Goal: Check status

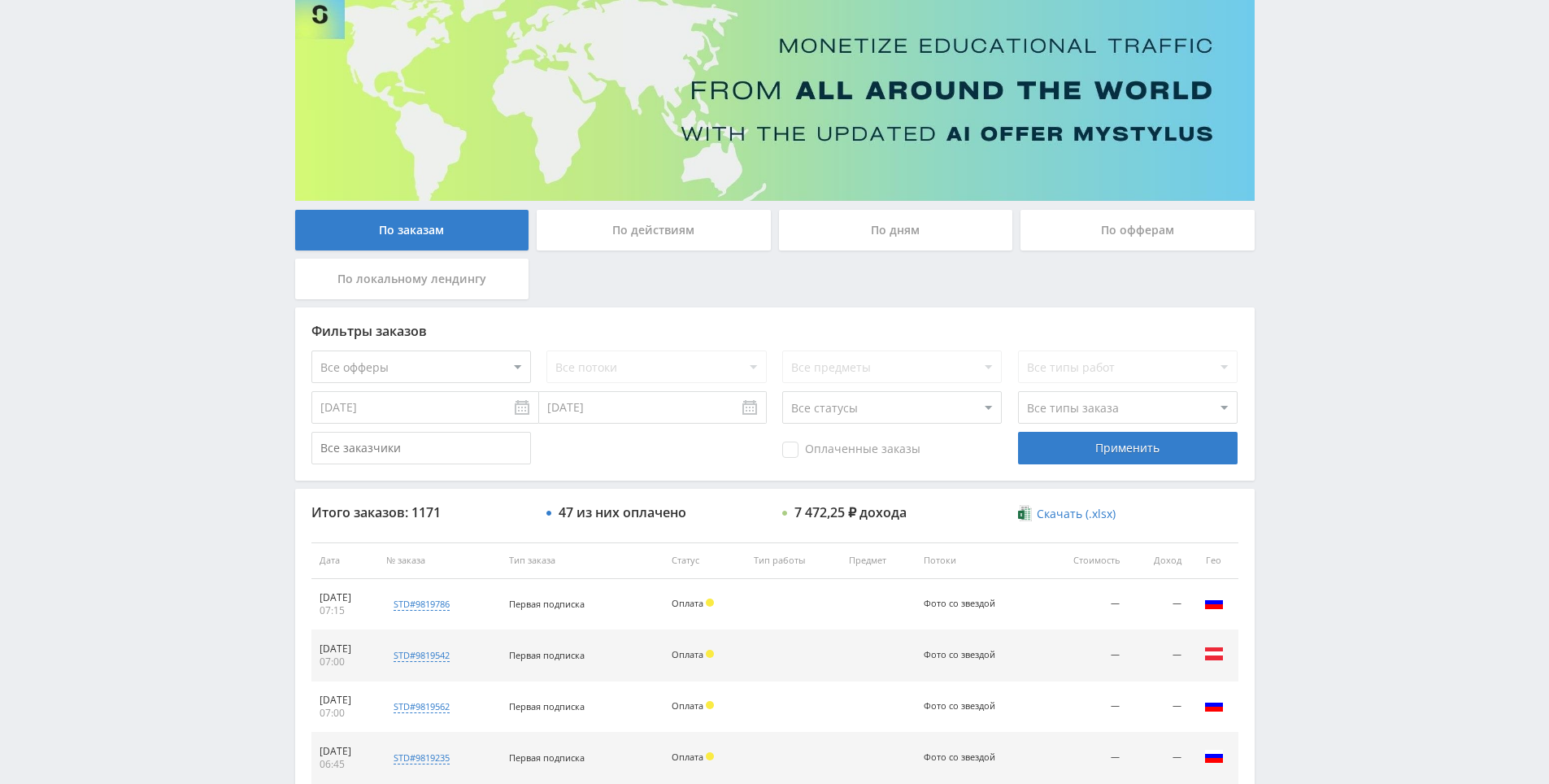
scroll to position [581, 0]
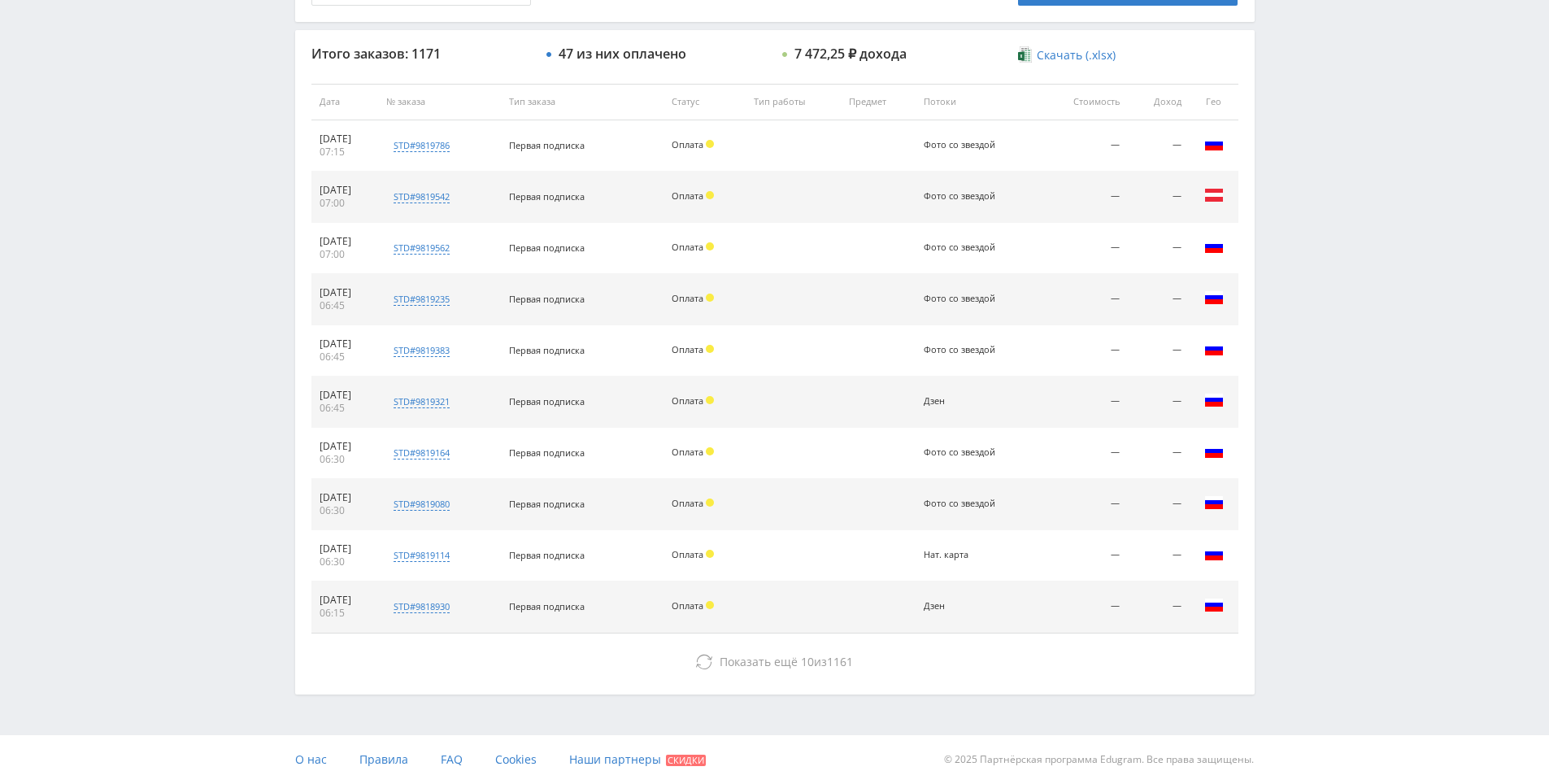
drag, startPoint x: 1331, startPoint y: 485, endPoint x: 1162, endPoint y: 539, distance: 177.4
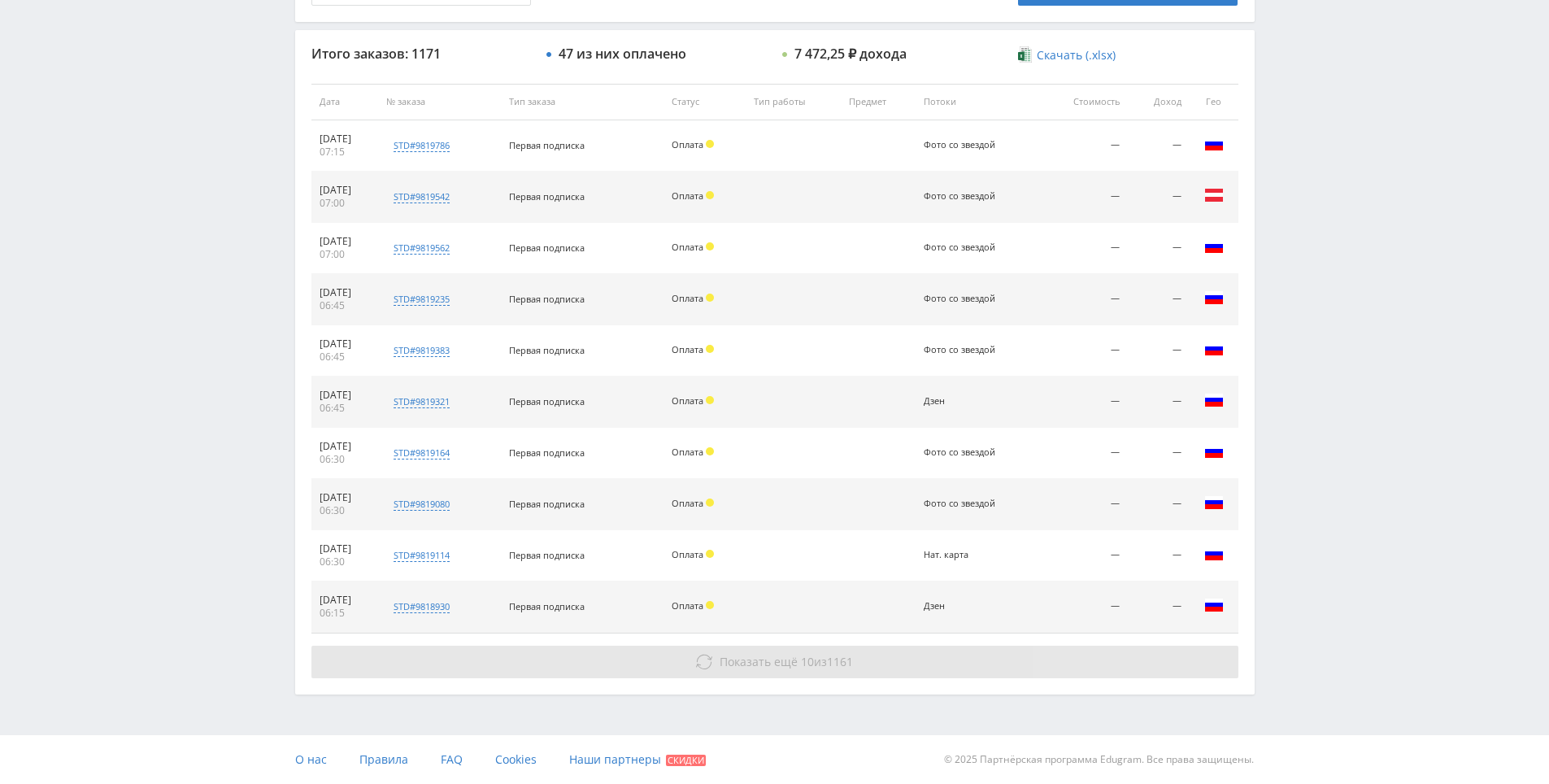
click at [981, 650] on button "Показать ещё 10 из 1161" at bounding box center [775, 661] width 927 height 33
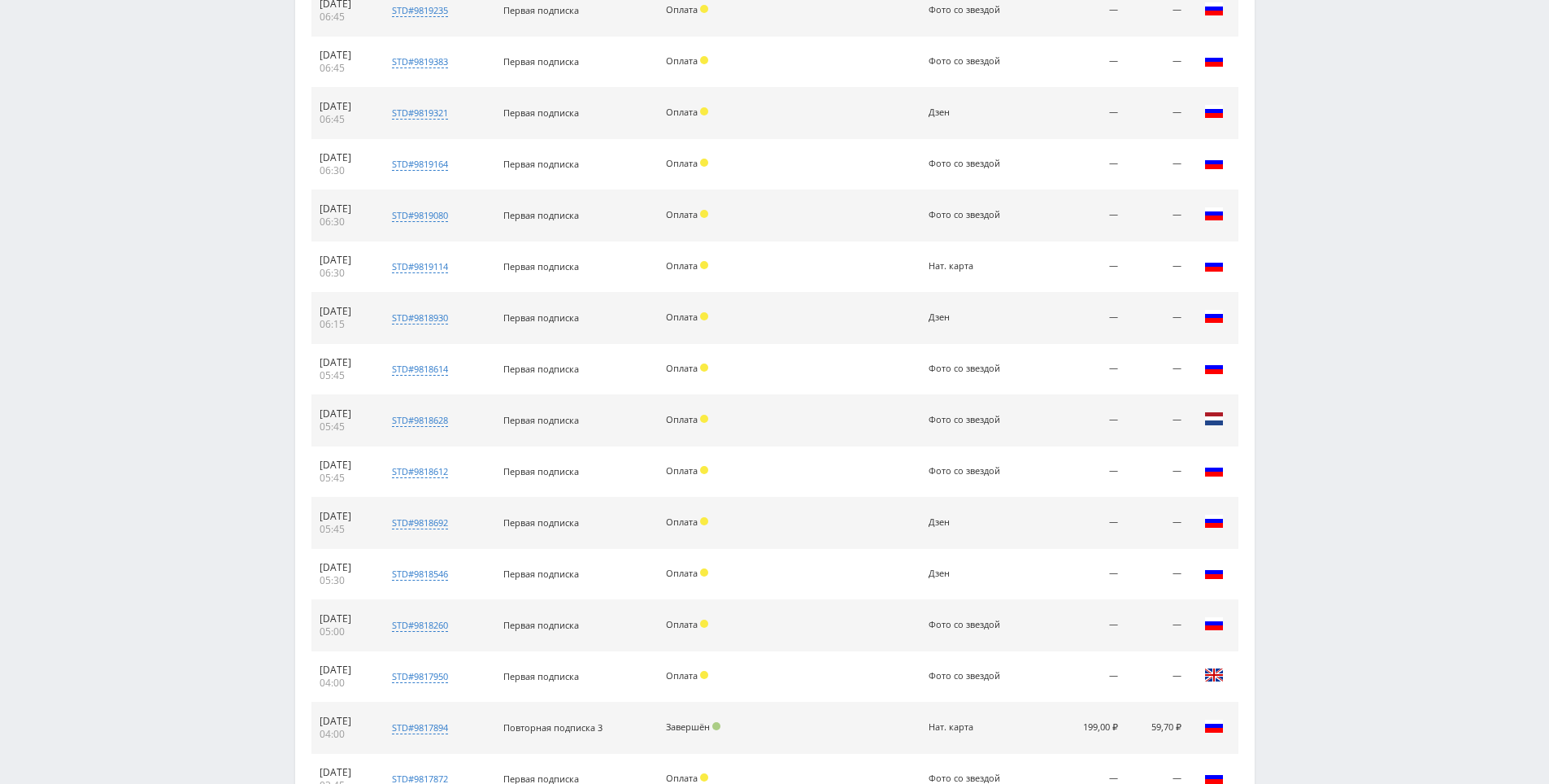
scroll to position [1094, 0]
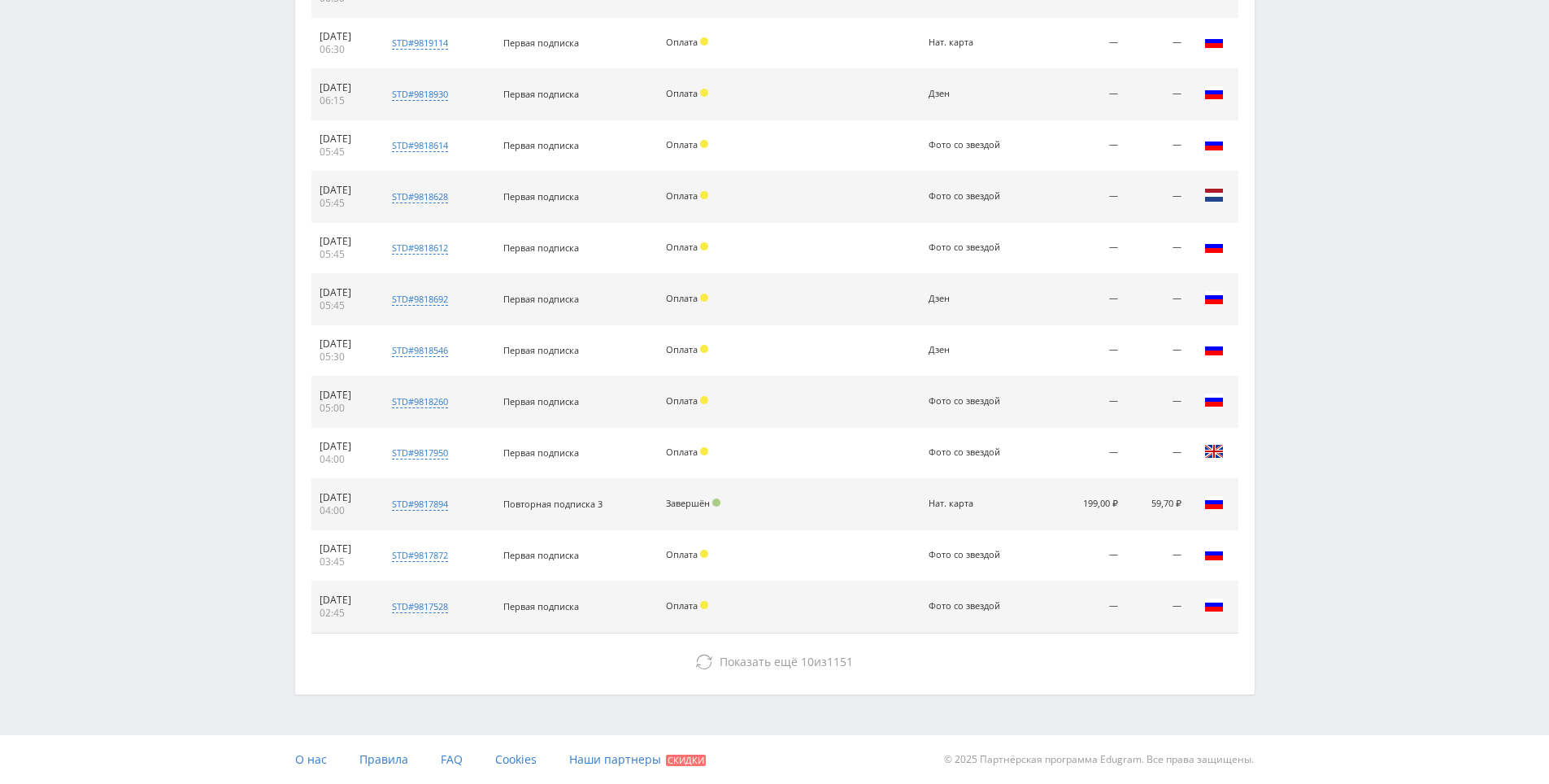
drag, startPoint x: 1336, startPoint y: 388, endPoint x: 1225, endPoint y: 573, distance: 215.7
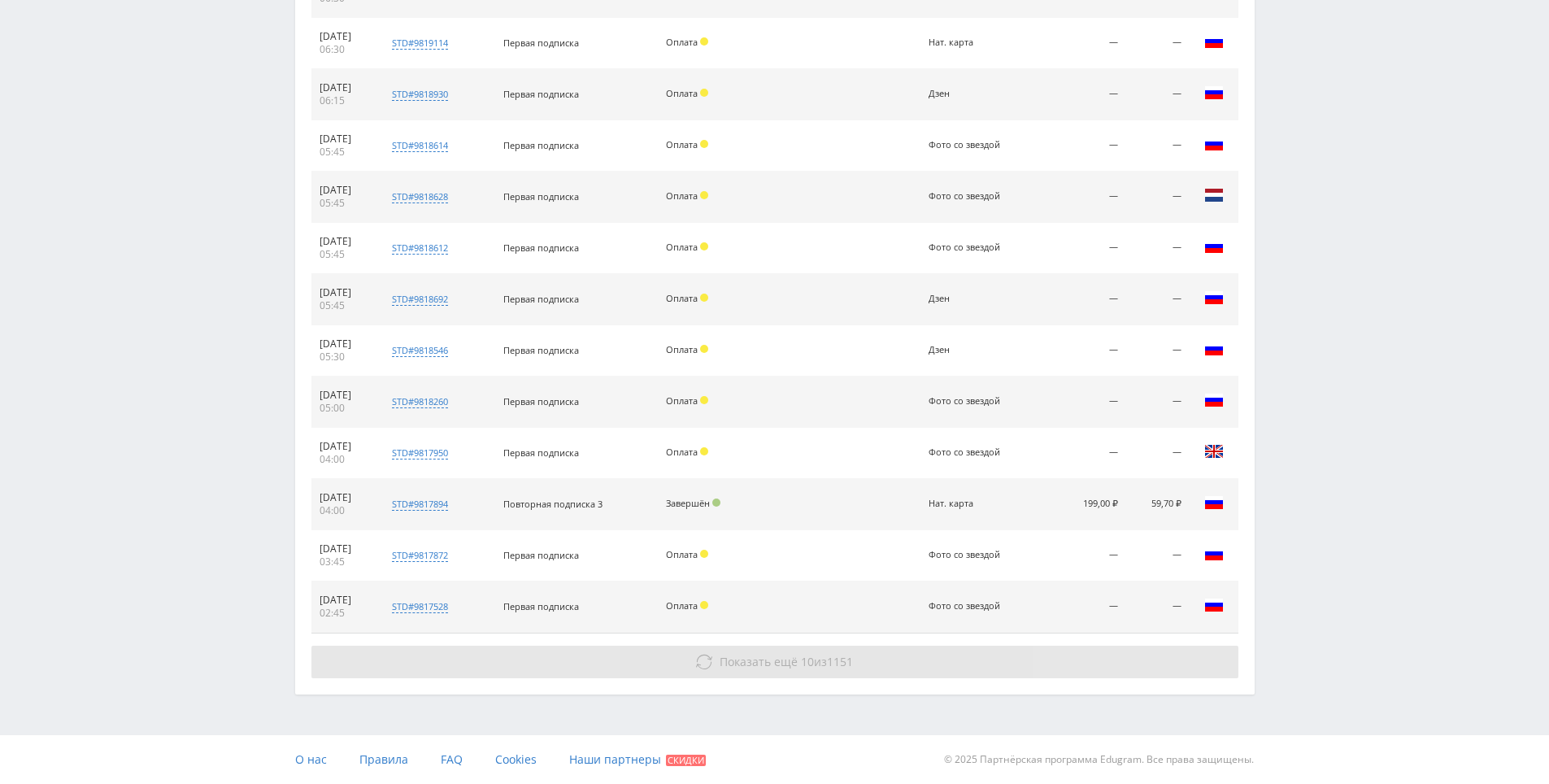
click at [1107, 676] on button "Показать ещё 10 из 1151" at bounding box center [775, 661] width 927 height 33
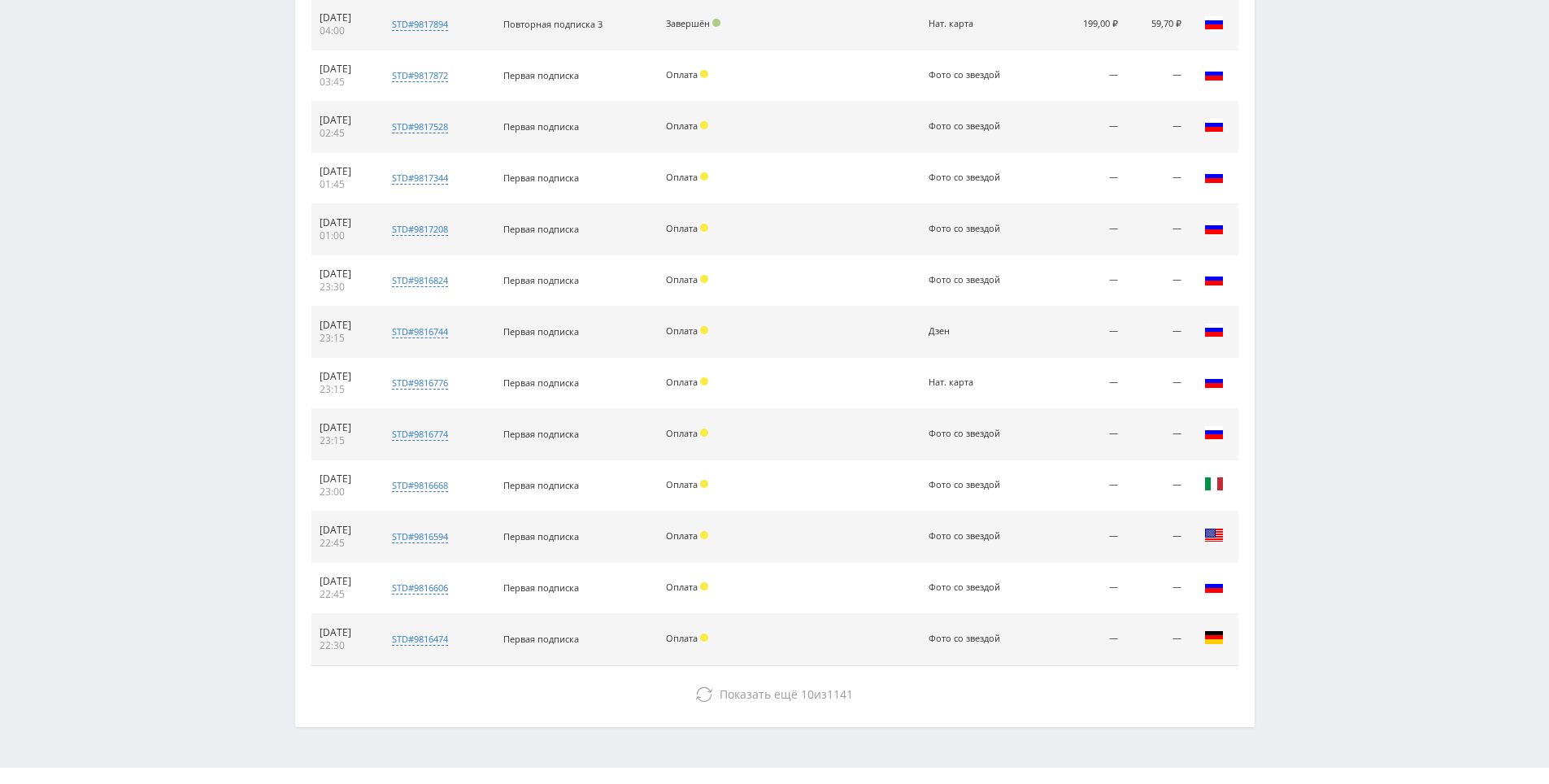
drag, startPoint x: 1286, startPoint y: 452, endPoint x: 1299, endPoint y: 505, distance: 54.6
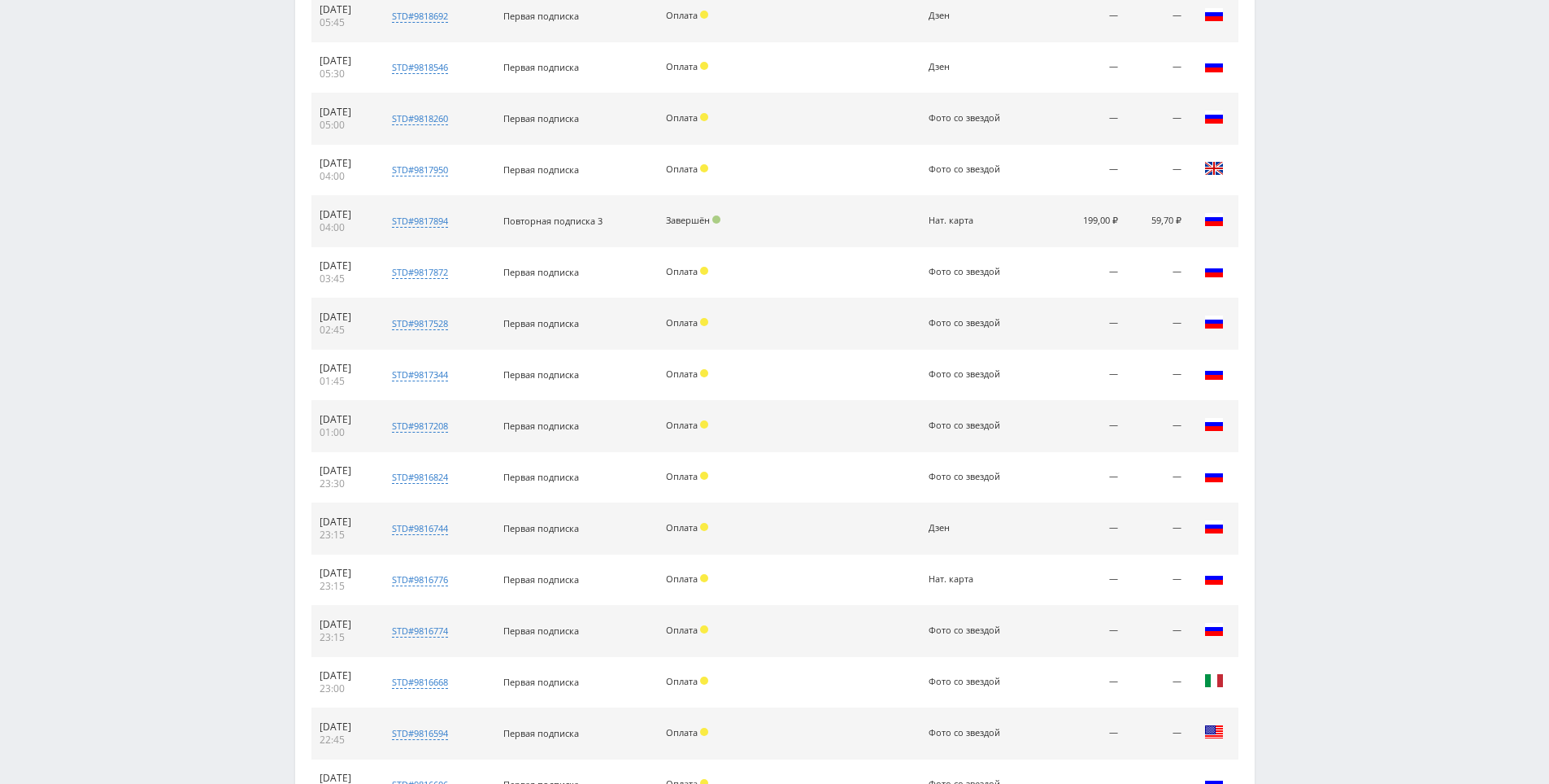
scroll to position [159, 0]
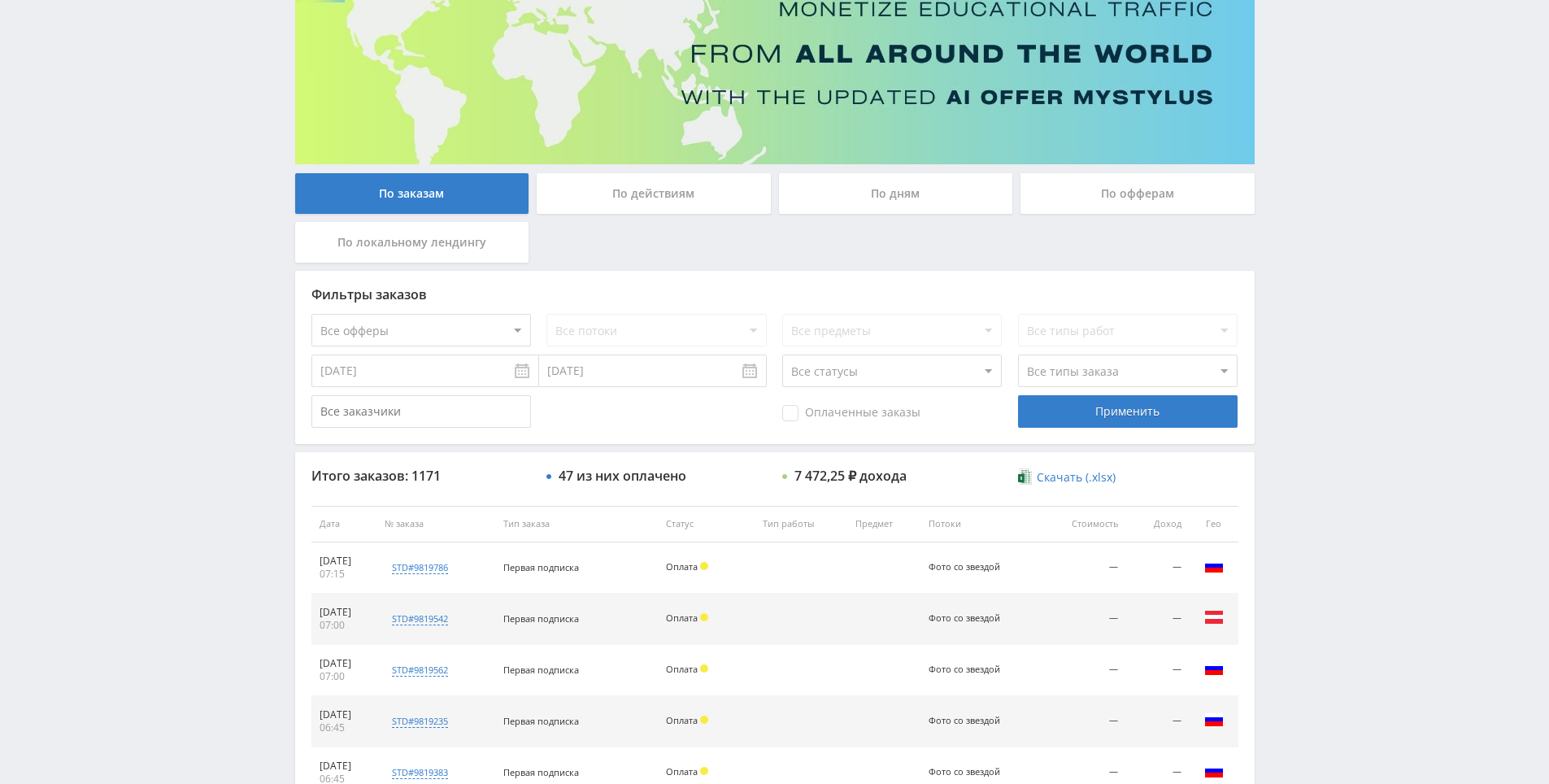
drag, startPoint x: 1288, startPoint y: 507, endPoint x: 1293, endPoint y: 220, distance: 287.0
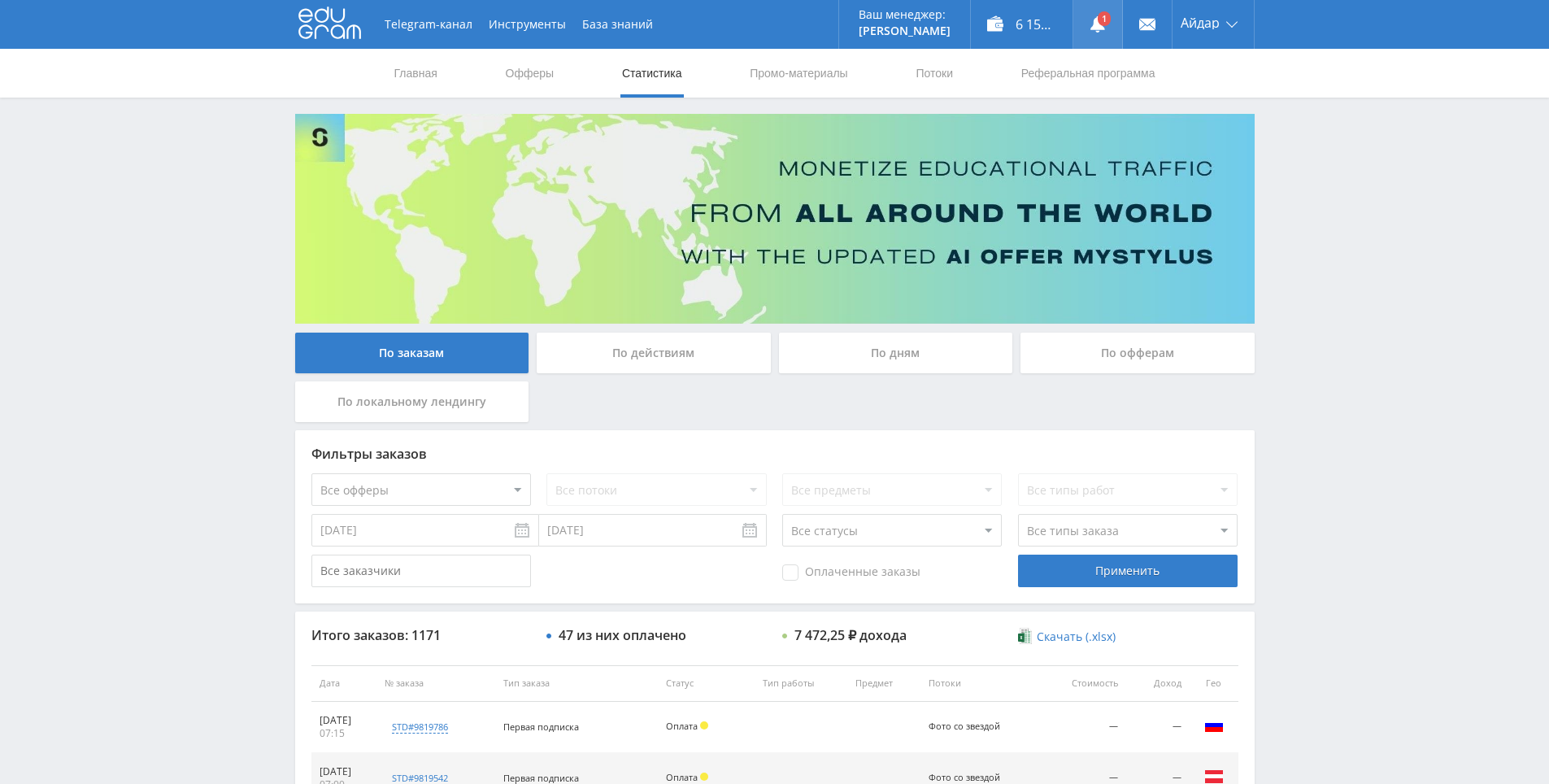
click at [1111, 16] on link at bounding box center [1098, 24] width 48 height 48
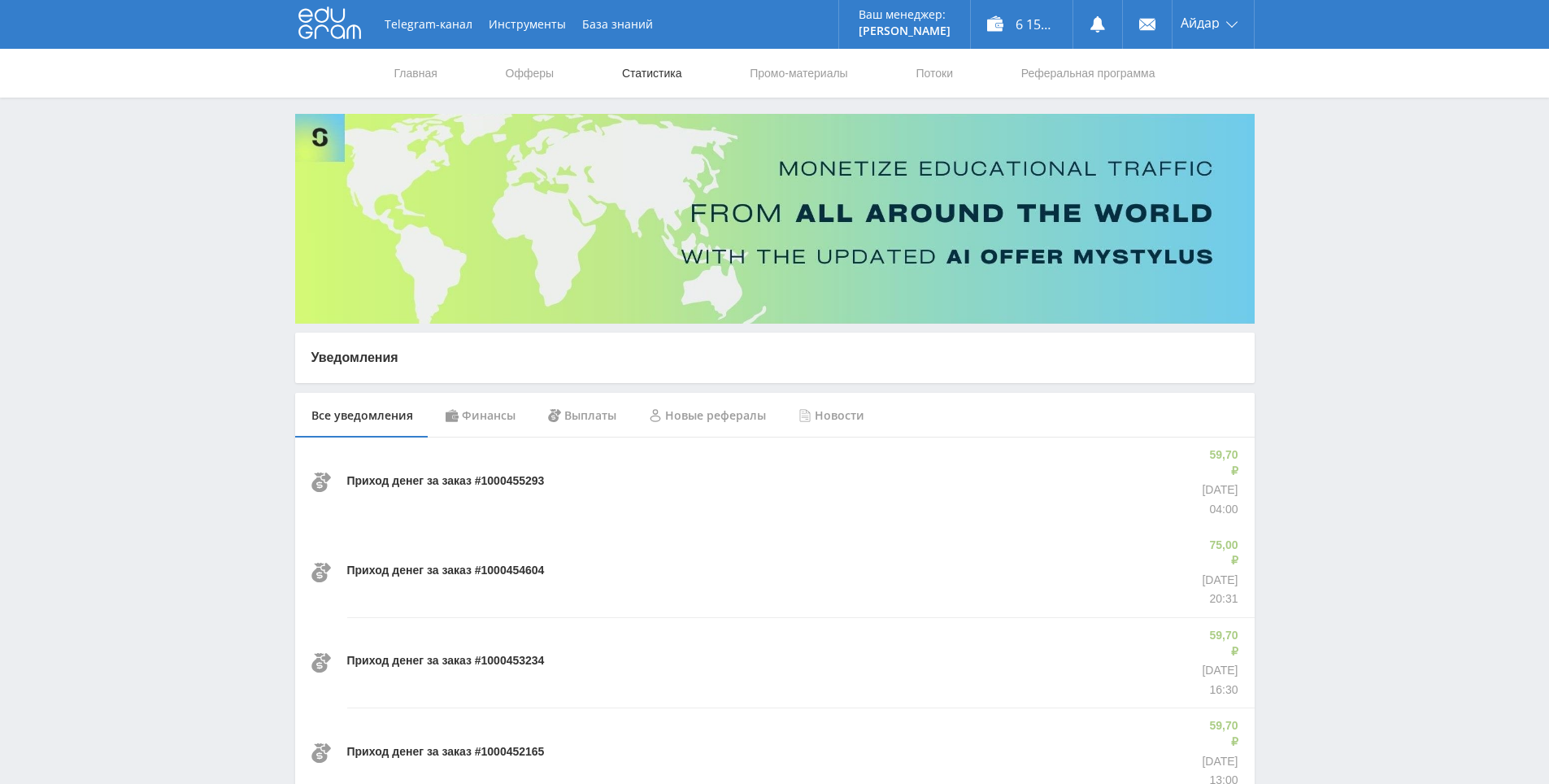
click at [660, 73] on link "Статистика" at bounding box center [652, 73] width 63 height 48
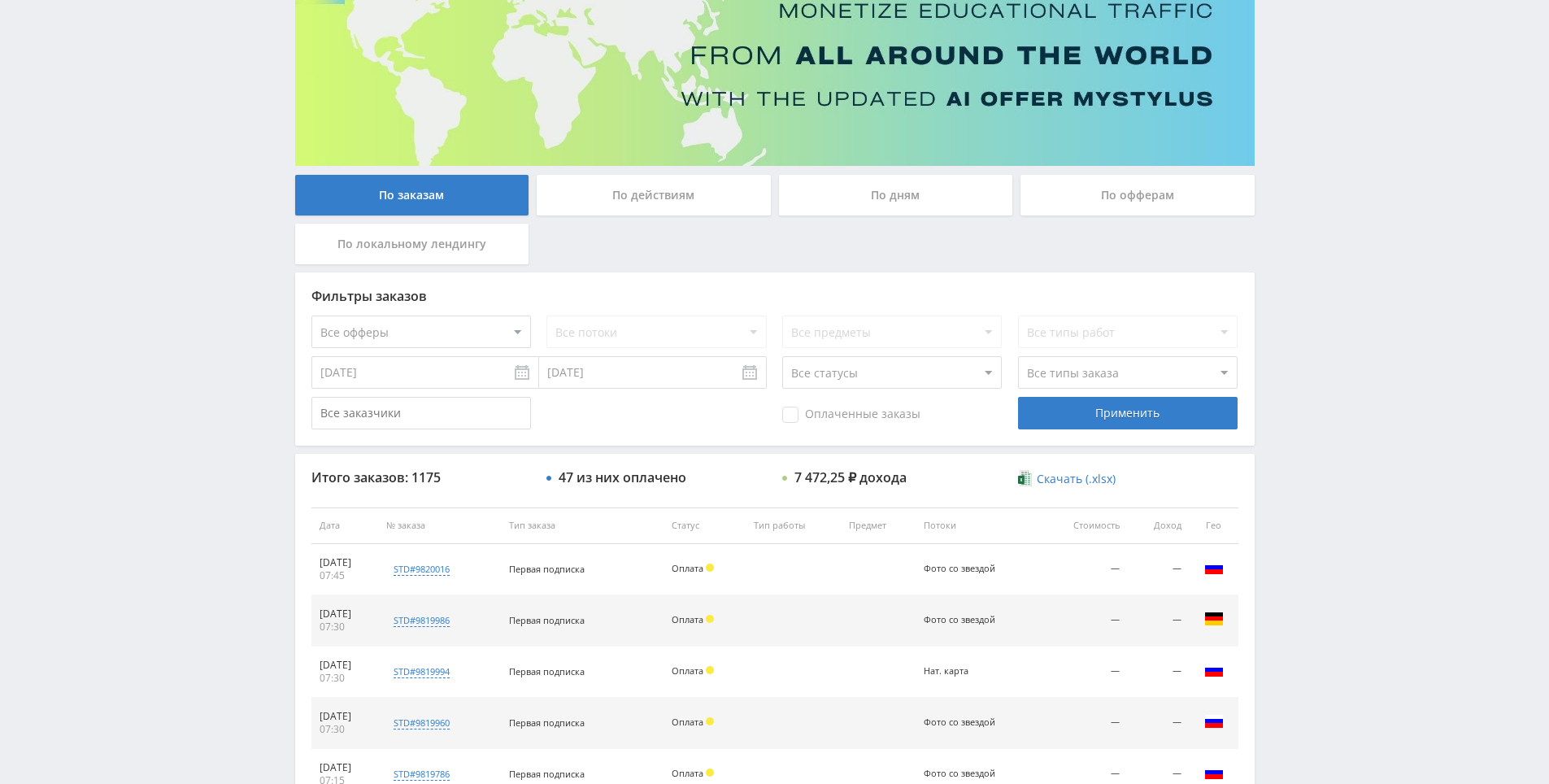
scroll to position [14, 0]
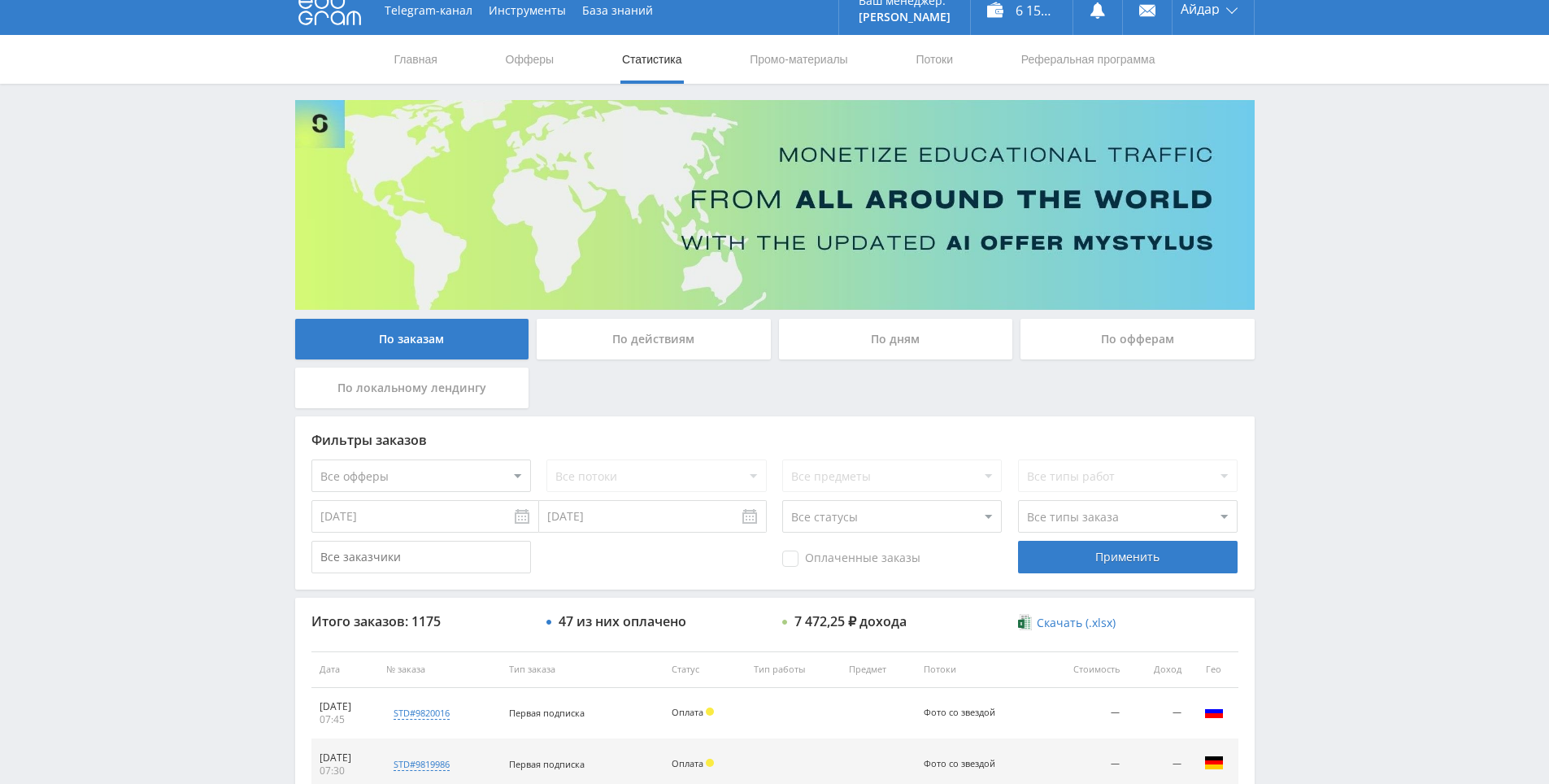
drag, startPoint x: 1313, startPoint y: 336, endPoint x: 1330, endPoint y: 278, distance: 60.4
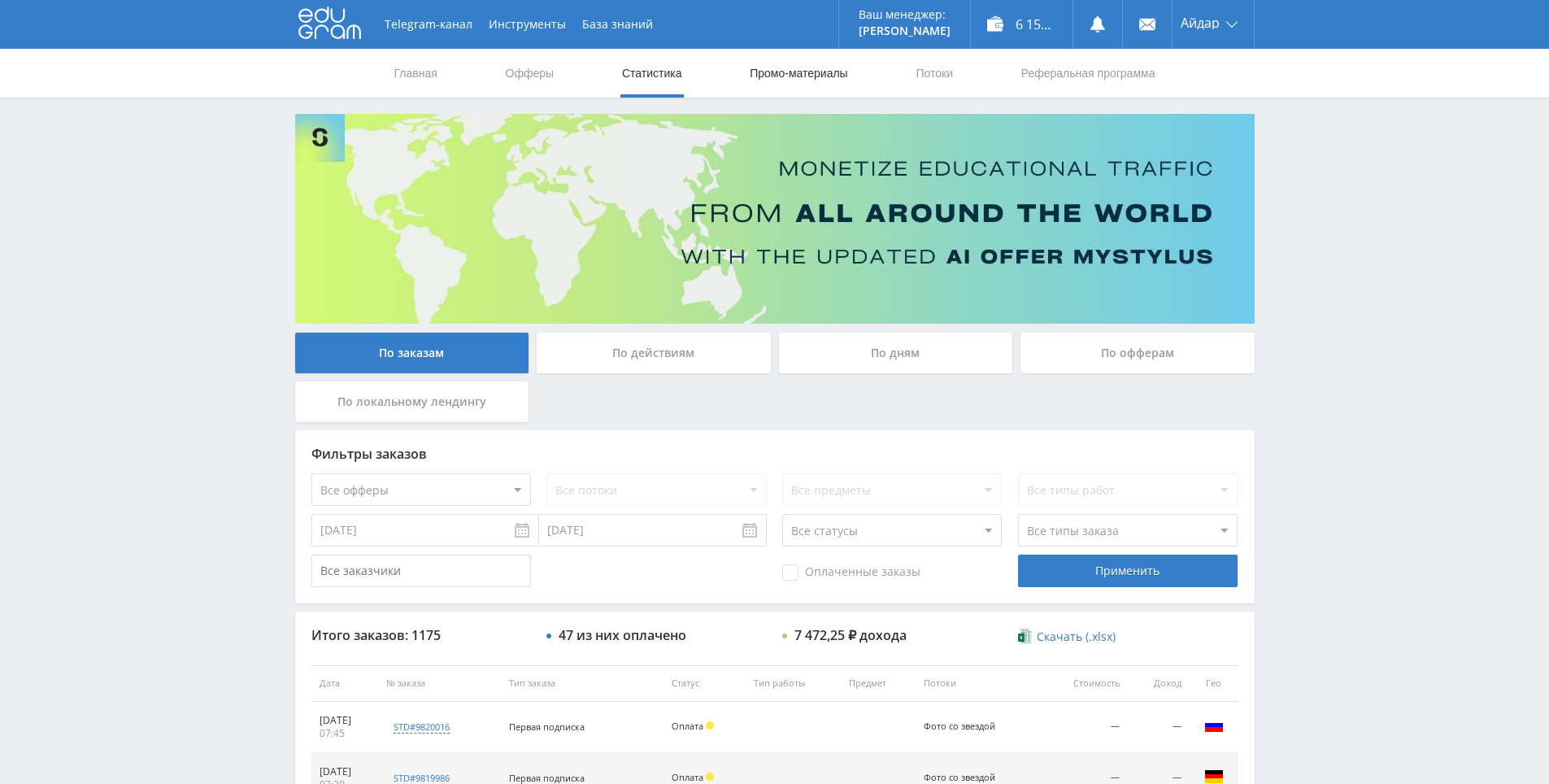
click at [765, 84] on link "Промо-материалы" at bounding box center [798, 73] width 101 height 48
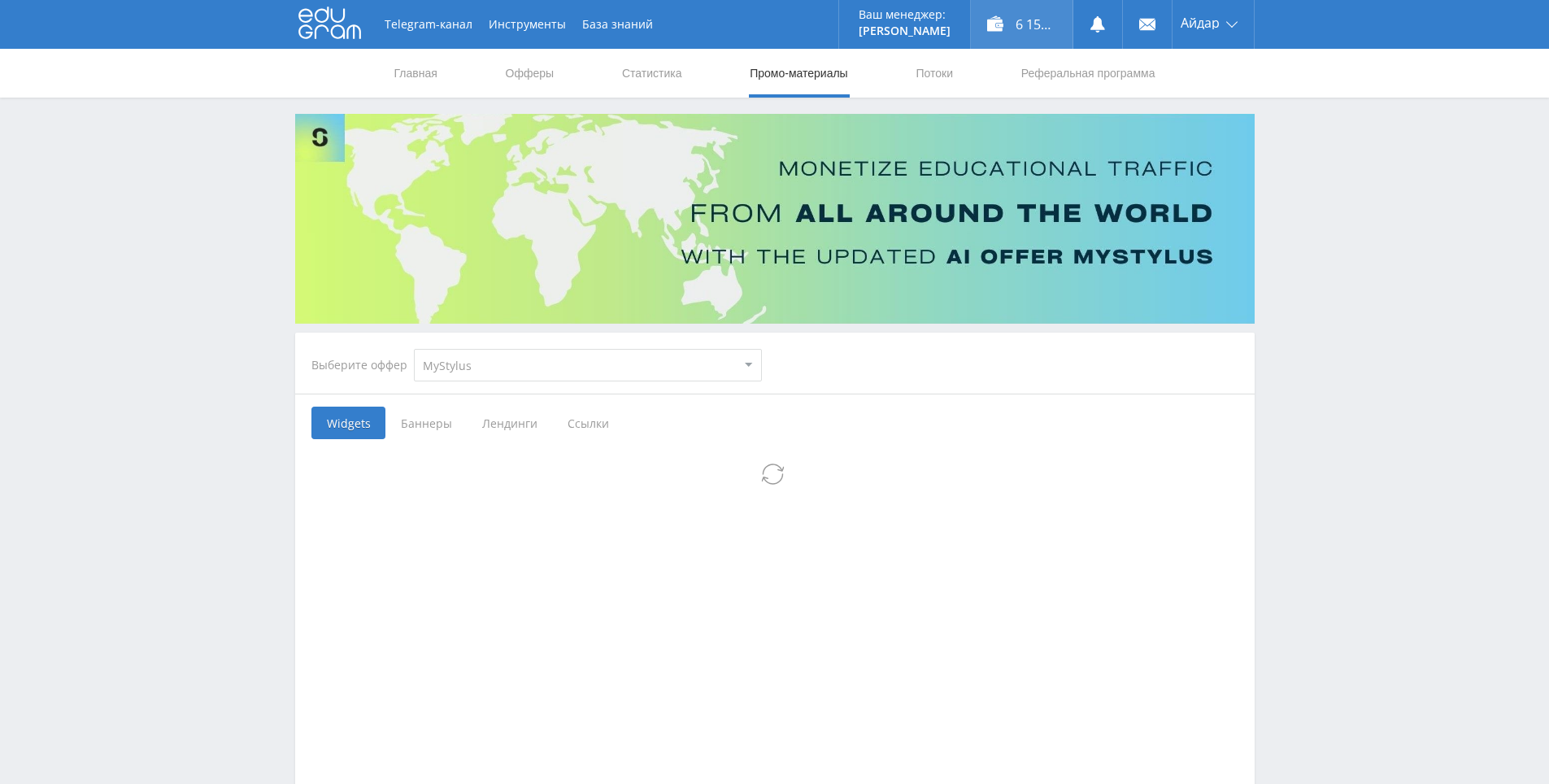
click at [1020, 21] on div "6 156,21 ₽" at bounding box center [1022, 24] width 102 height 48
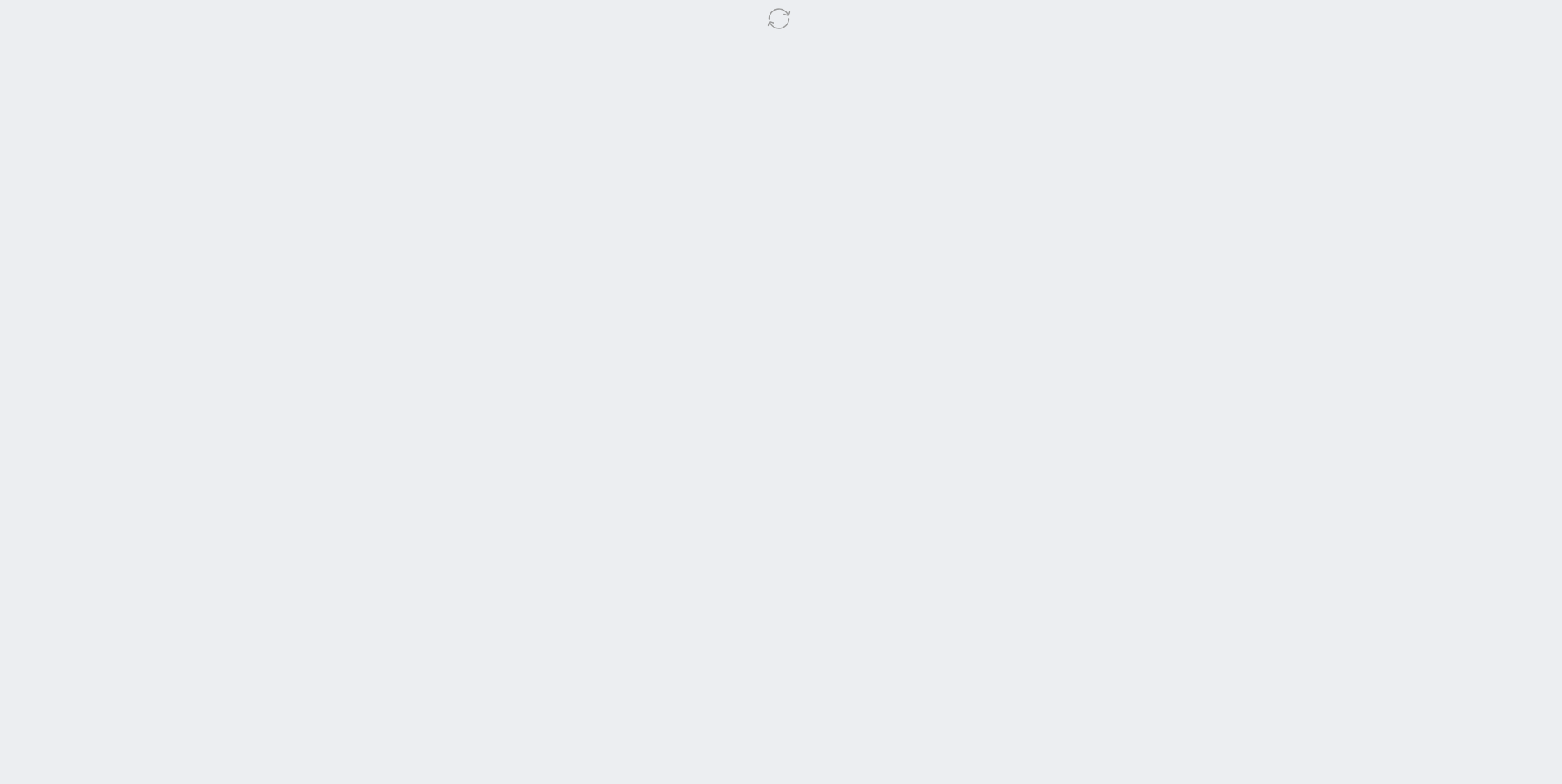
click at [1404, 198] on body at bounding box center [781, 392] width 1562 height 784
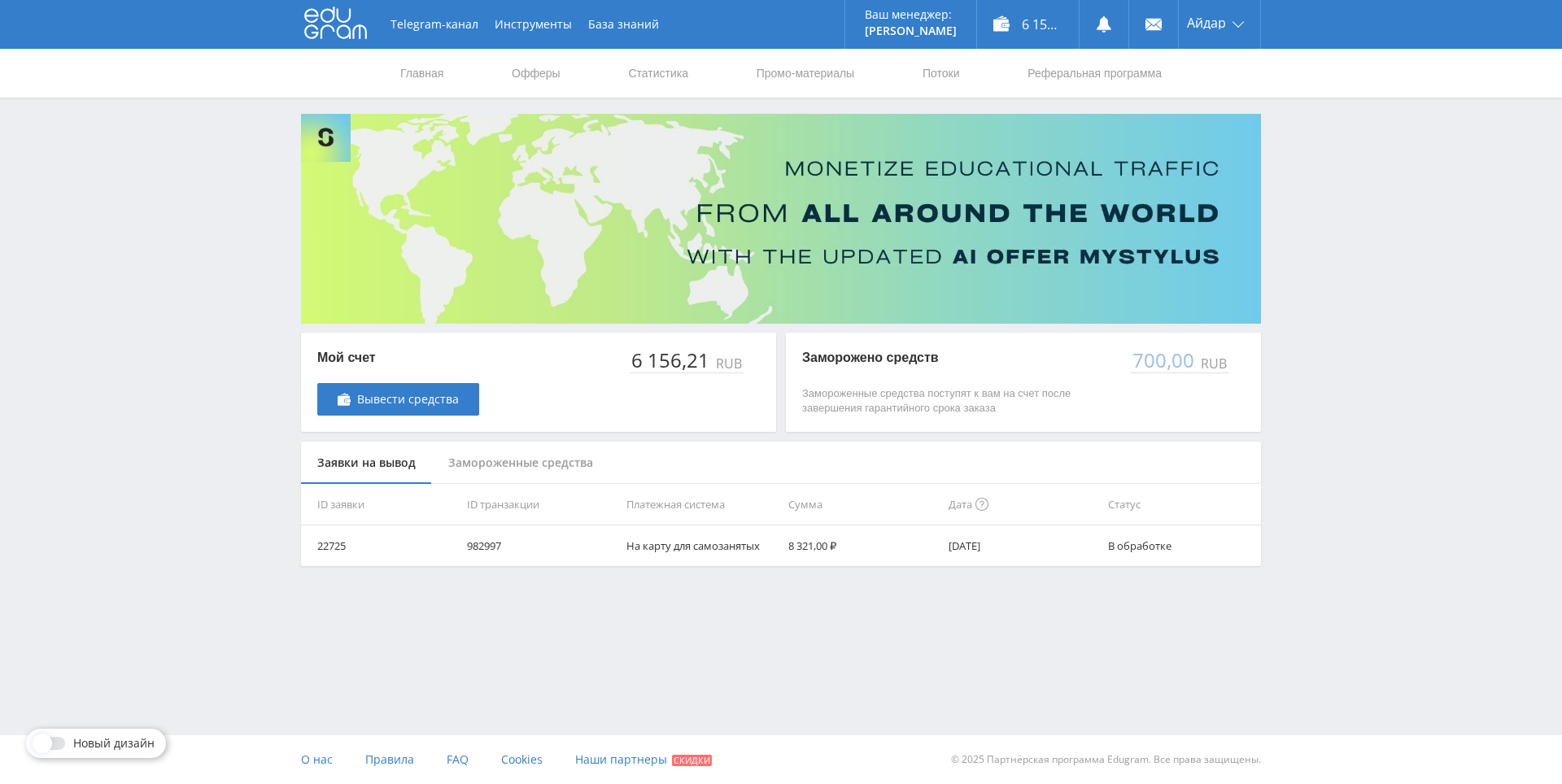
click at [1361, 110] on div "Telegram-канал Инструменты База знаний Ваш менеджер: [PERSON_NAME] Online @edug…" at bounding box center [781, 323] width 1562 height 647
